Goal: Browse casually: Explore the website without a specific task or goal

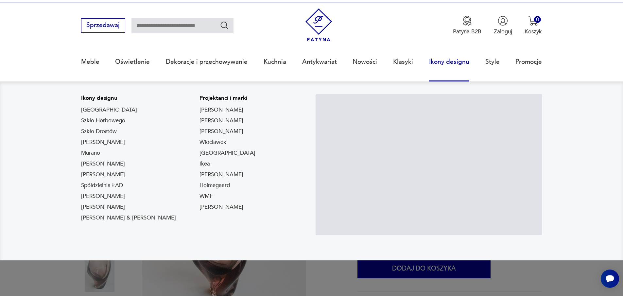
scroll to position [65, 0]
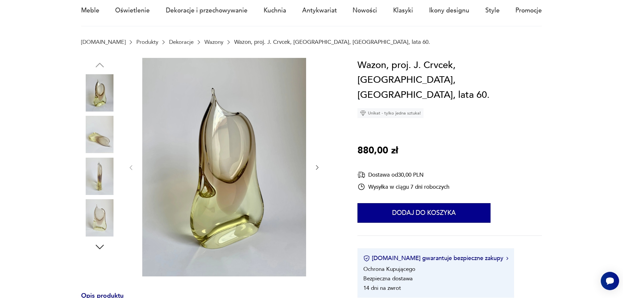
scroll to position [65, 0]
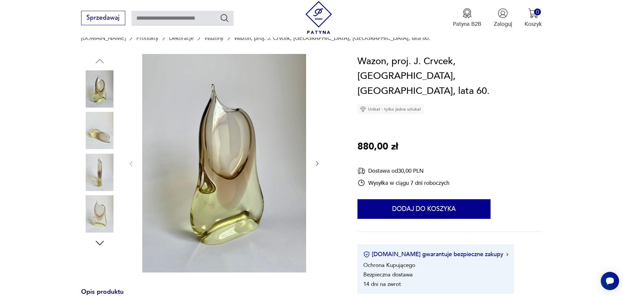
click at [94, 138] on img at bounding box center [99, 130] width 37 height 37
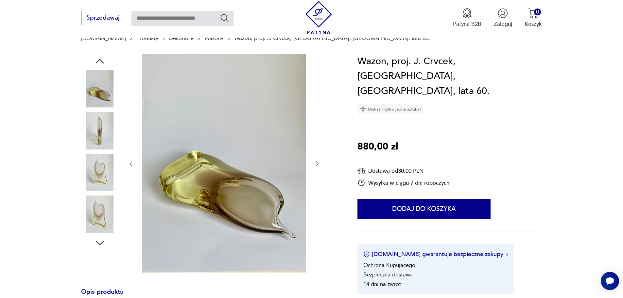
click at [97, 157] on img at bounding box center [99, 172] width 37 height 37
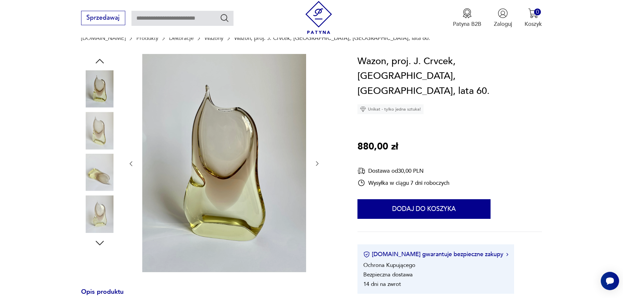
click at [102, 205] on img at bounding box center [99, 213] width 37 height 37
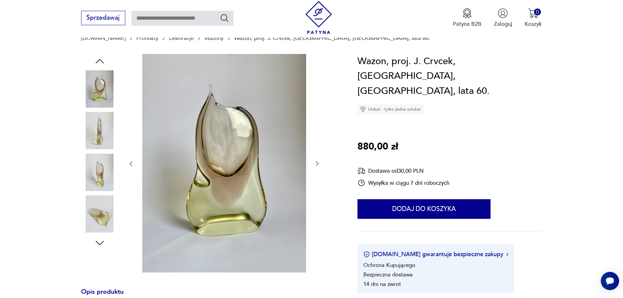
click at [100, 214] on img at bounding box center [99, 213] width 37 height 37
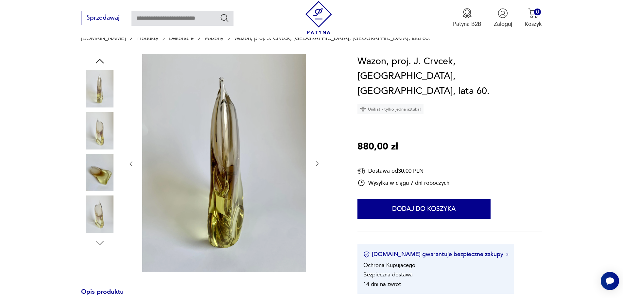
click at [94, 215] on img at bounding box center [99, 213] width 37 height 37
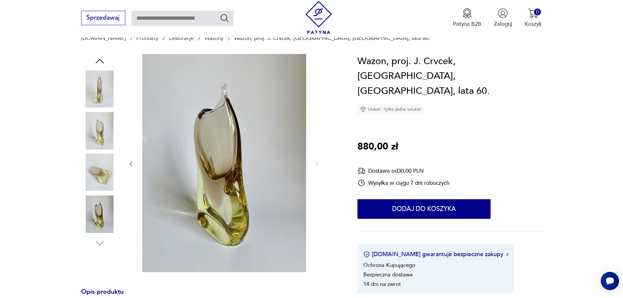
click at [103, 92] on img at bounding box center [99, 88] width 37 height 37
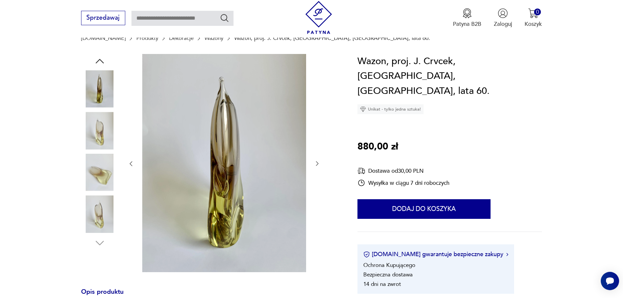
click at [94, 125] on img at bounding box center [99, 130] width 37 height 37
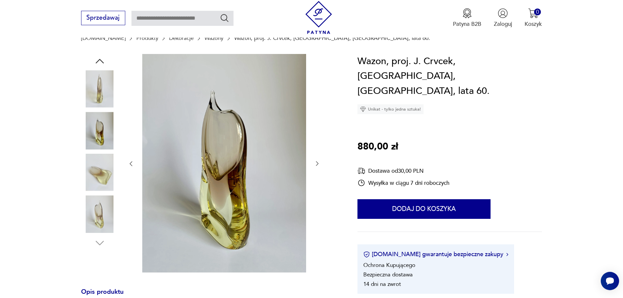
click at [89, 174] on img at bounding box center [99, 172] width 37 height 37
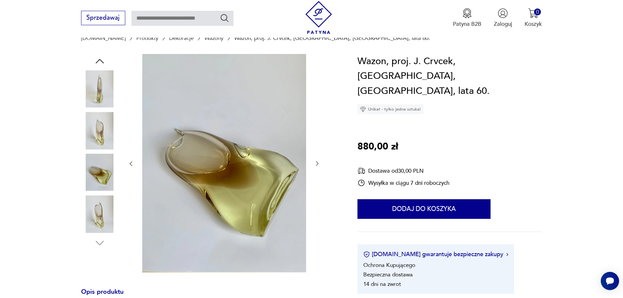
click at [98, 210] on img at bounding box center [99, 213] width 37 height 37
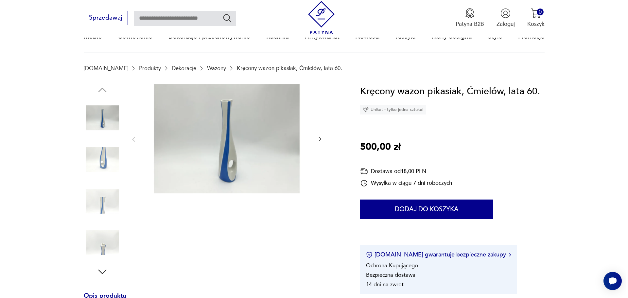
scroll to position [33, 0]
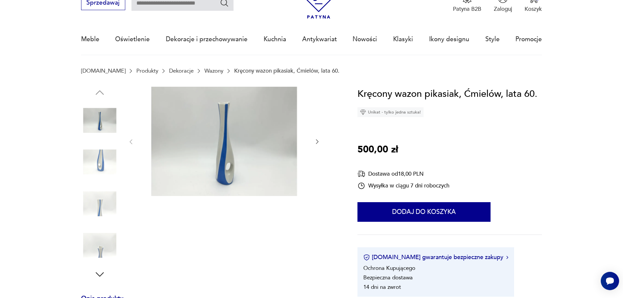
click at [222, 116] on img at bounding box center [224, 141] width 164 height 109
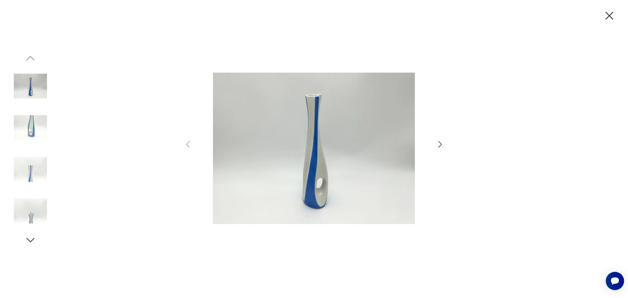
click at [31, 165] on img at bounding box center [30, 169] width 37 height 37
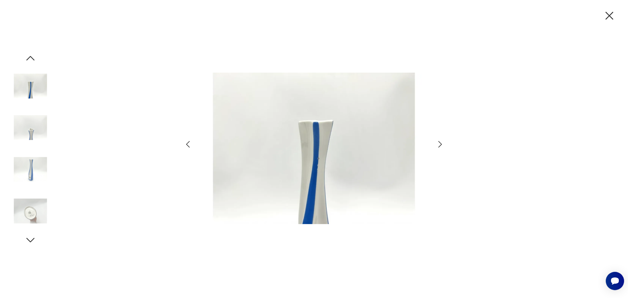
click at [34, 129] on img at bounding box center [30, 127] width 37 height 37
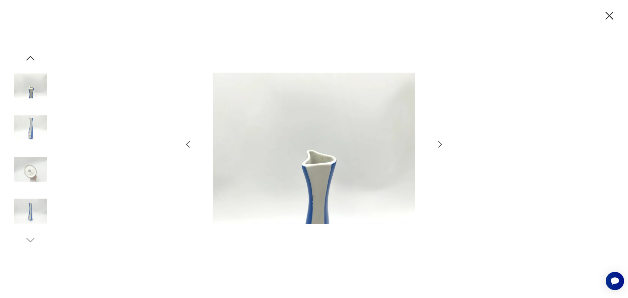
click at [30, 202] on img at bounding box center [30, 210] width 37 height 37
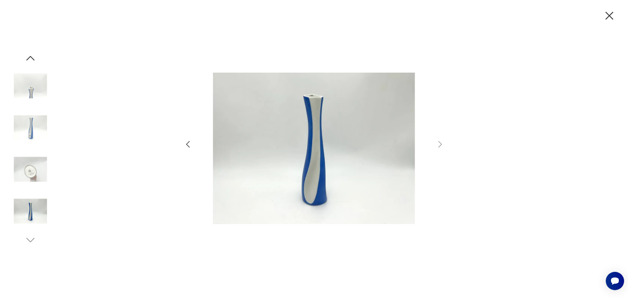
click at [37, 185] on img at bounding box center [30, 169] width 37 height 37
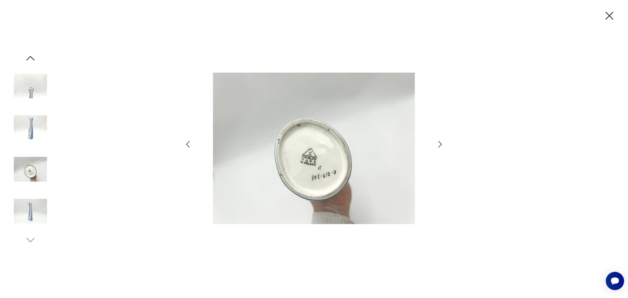
click at [45, 130] on img at bounding box center [30, 127] width 37 height 37
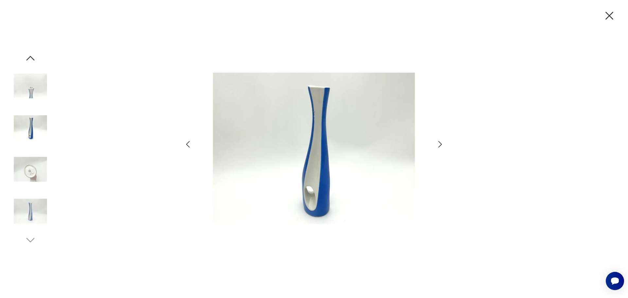
click at [440, 150] on div at bounding box center [314, 149] width 262 height 240
click at [440, 145] on icon "button" at bounding box center [440, 144] width 4 height 7
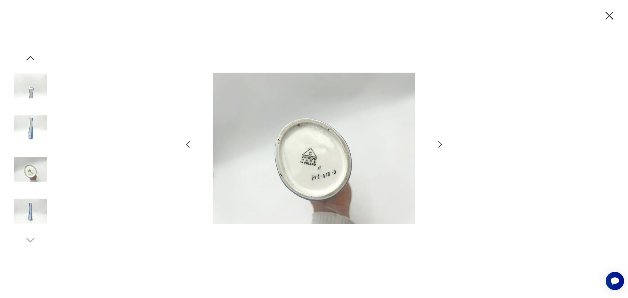
click at [440, 145] on icon "button" at bounding box center [440, 144] width 4 height 7
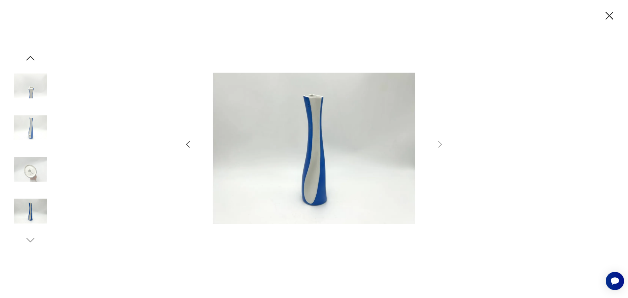
click at [191, 143] on icon "button" at bounding box center [187, 144] width 9 height 9
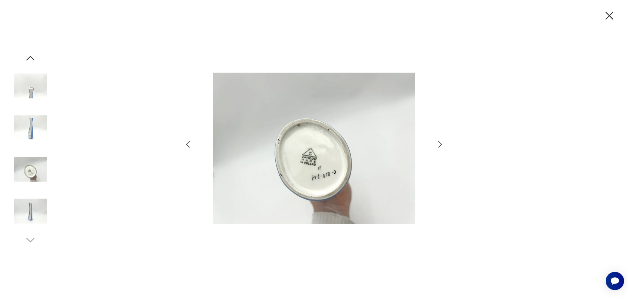
click at [190, 144] on icon "button" at bounding box center [187, 144] width 9 height 9
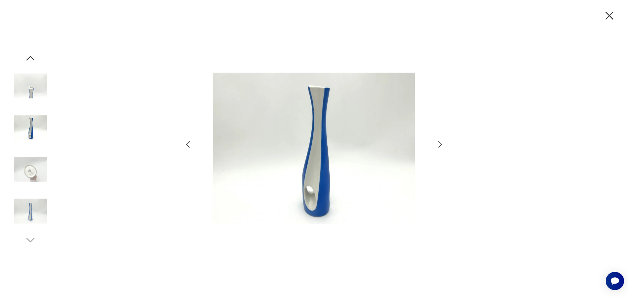
click at [190, 144] on icon "button" at bounding box center [187, 144] width 9 height 9
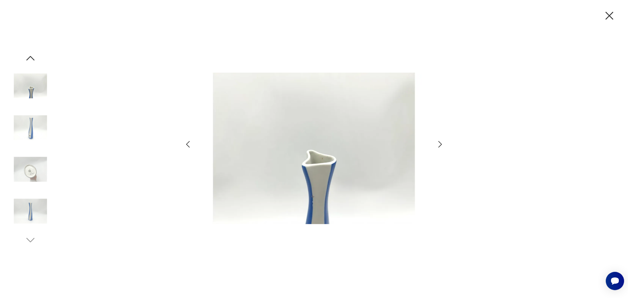
click at [190, 144] on icon "button" at bounding box center [187, 144] width 9 height 9
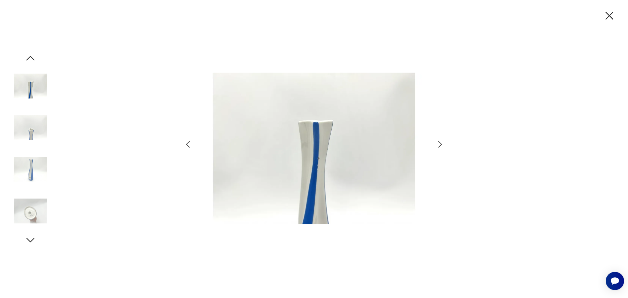
click at [190, 144] on icon "button" at bounding box center [187, 144] width 9 height 9
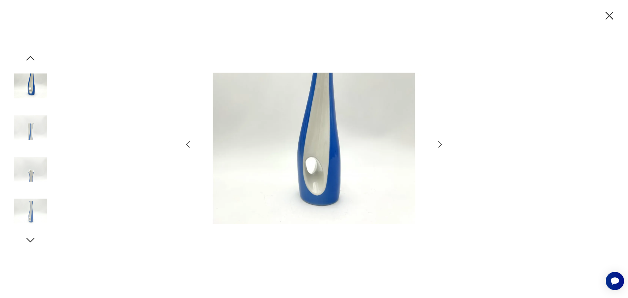
click at [33, 130] on img at bounding box center [30, 127] width 37 height 37
